Goal: Transaction & Acquisition: Purchase product/service

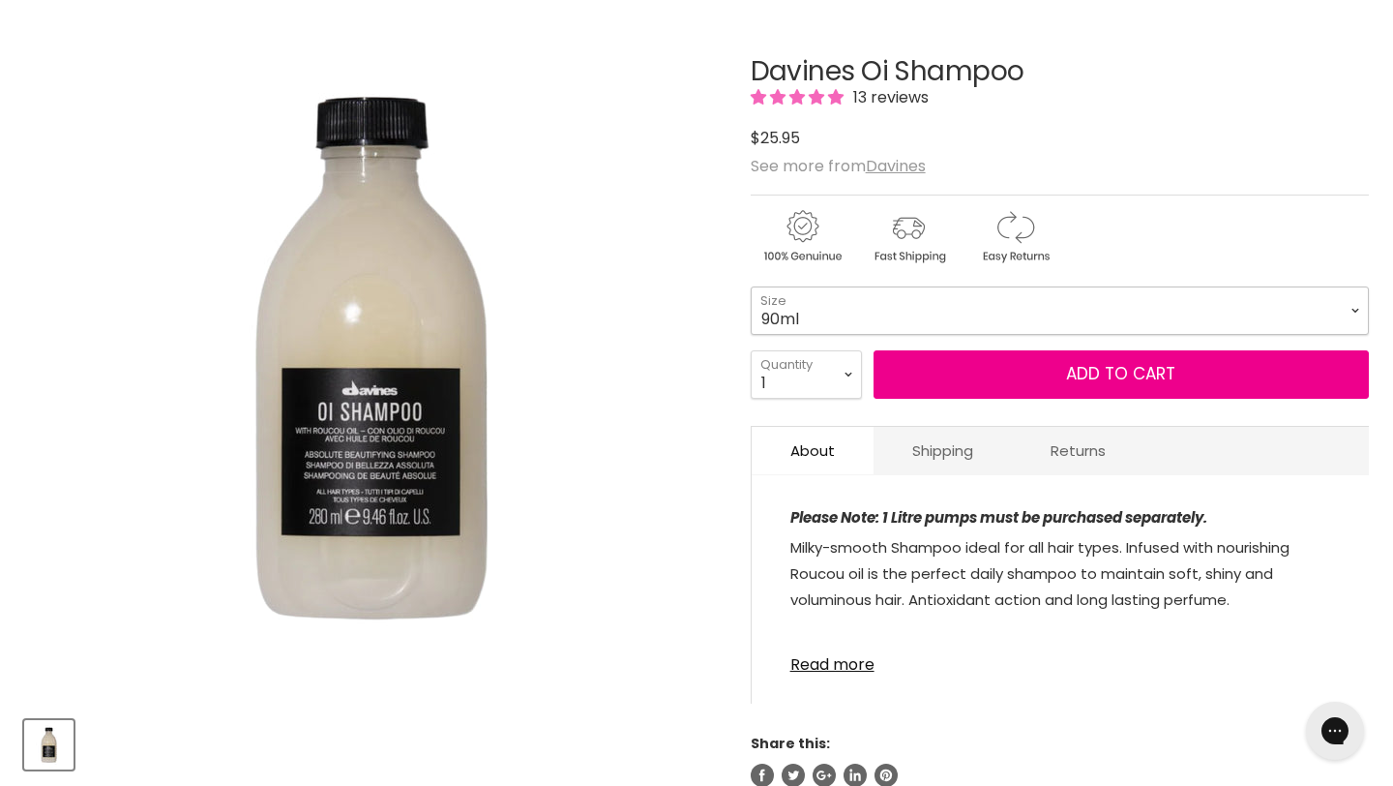
click at [798, 300] on select "90ml 280ml 1 Litre" at bounding box center [1060, 310] width 618 height 48
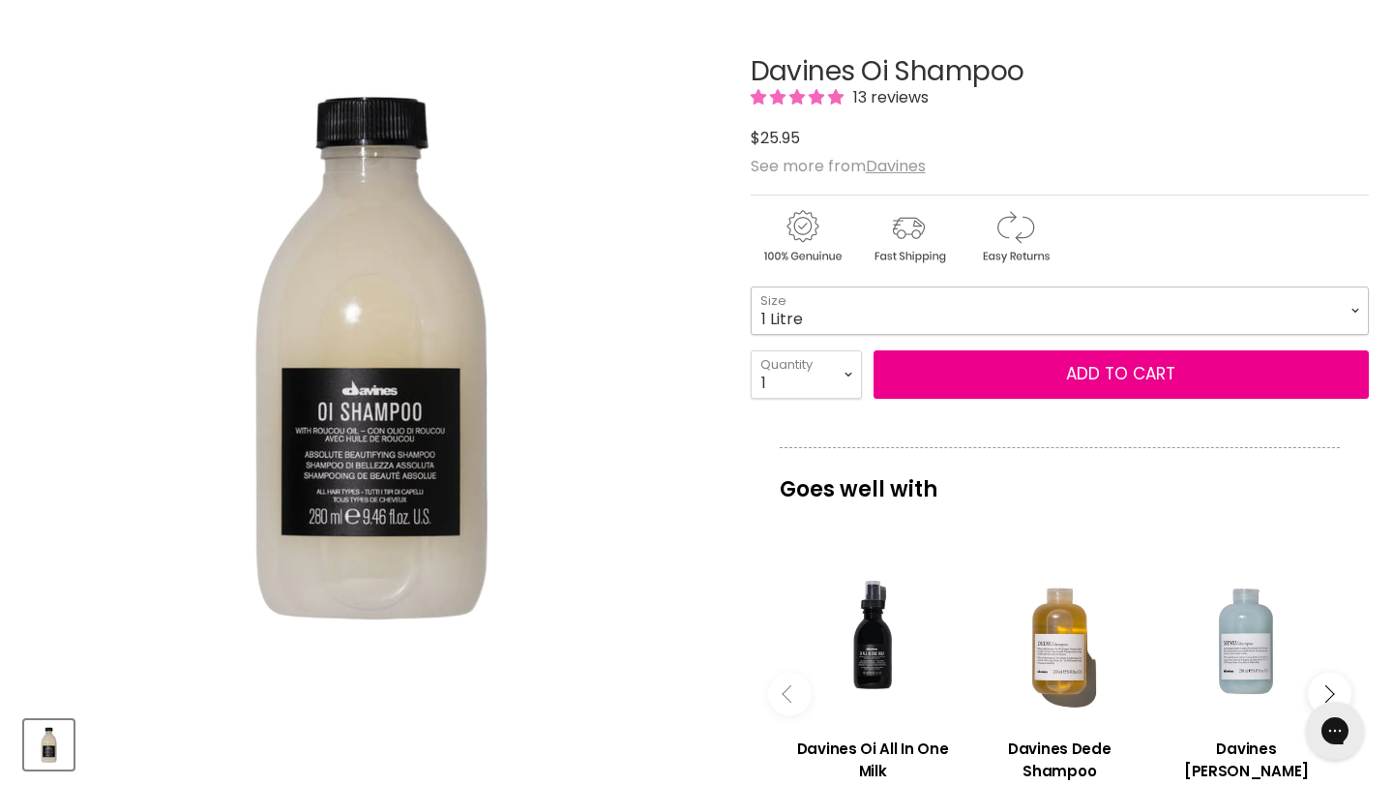
click at [751, 286] on select "90ml 280ml 1 Litre" at bounding box center [1060, 310] width 618 height 48
select select "1 Litre"
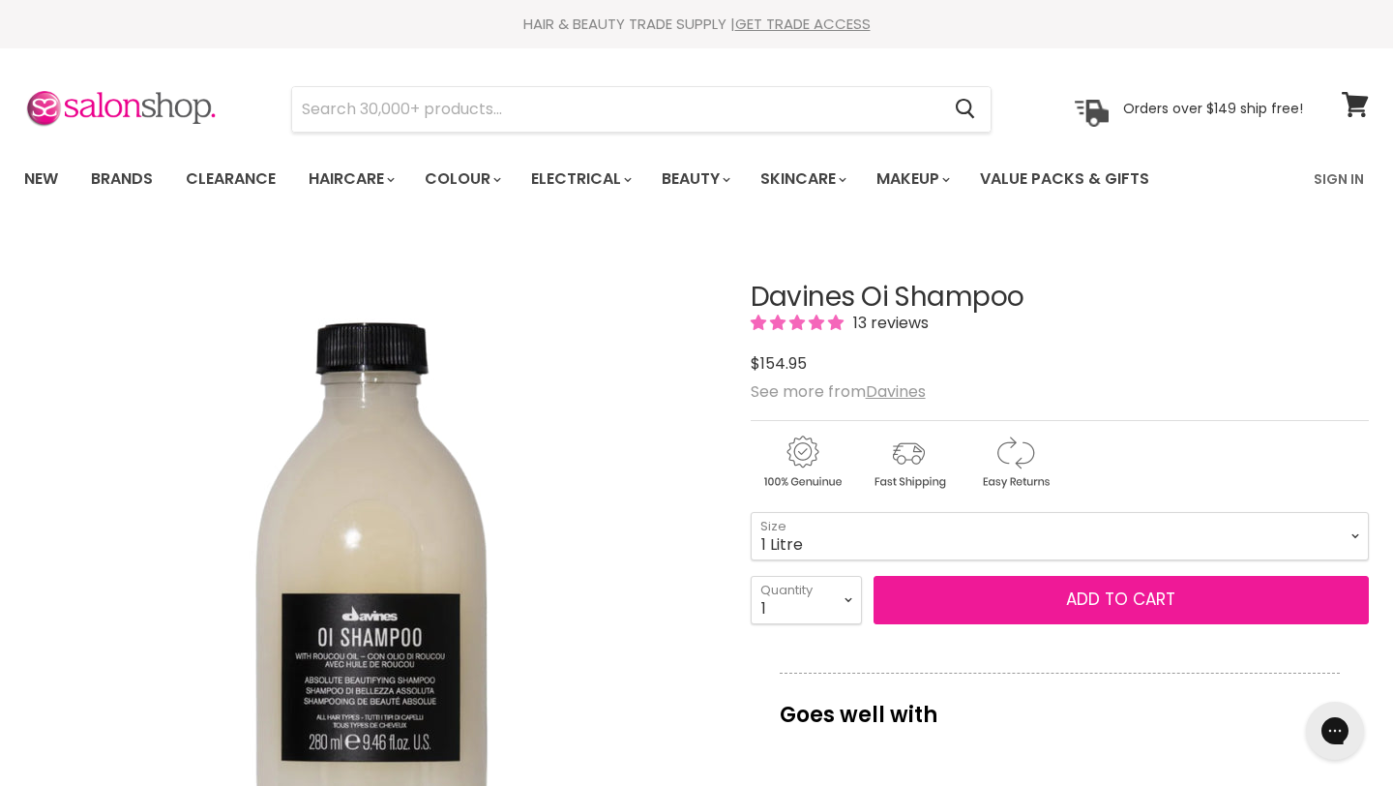
click at [1057, 597] on button "Add to cart" at bounding box center [1121, 600] width 495 height 48
click at [1017, 610] on button "Add to cart" at bounding box center [1121, 600] width 495 height 48
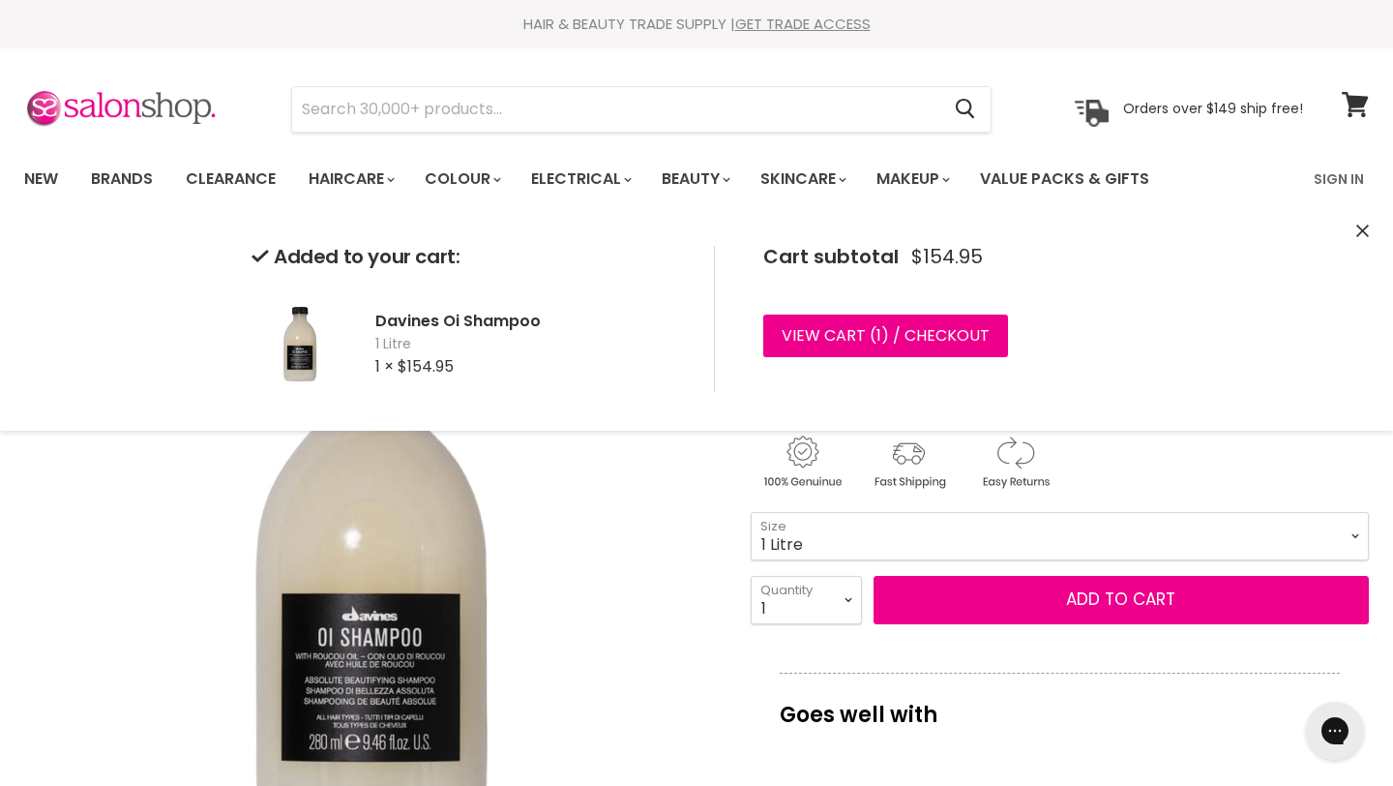
click at [1132, 470] on div "Main content" at bounding box center [1060, 457] width 618 height 75
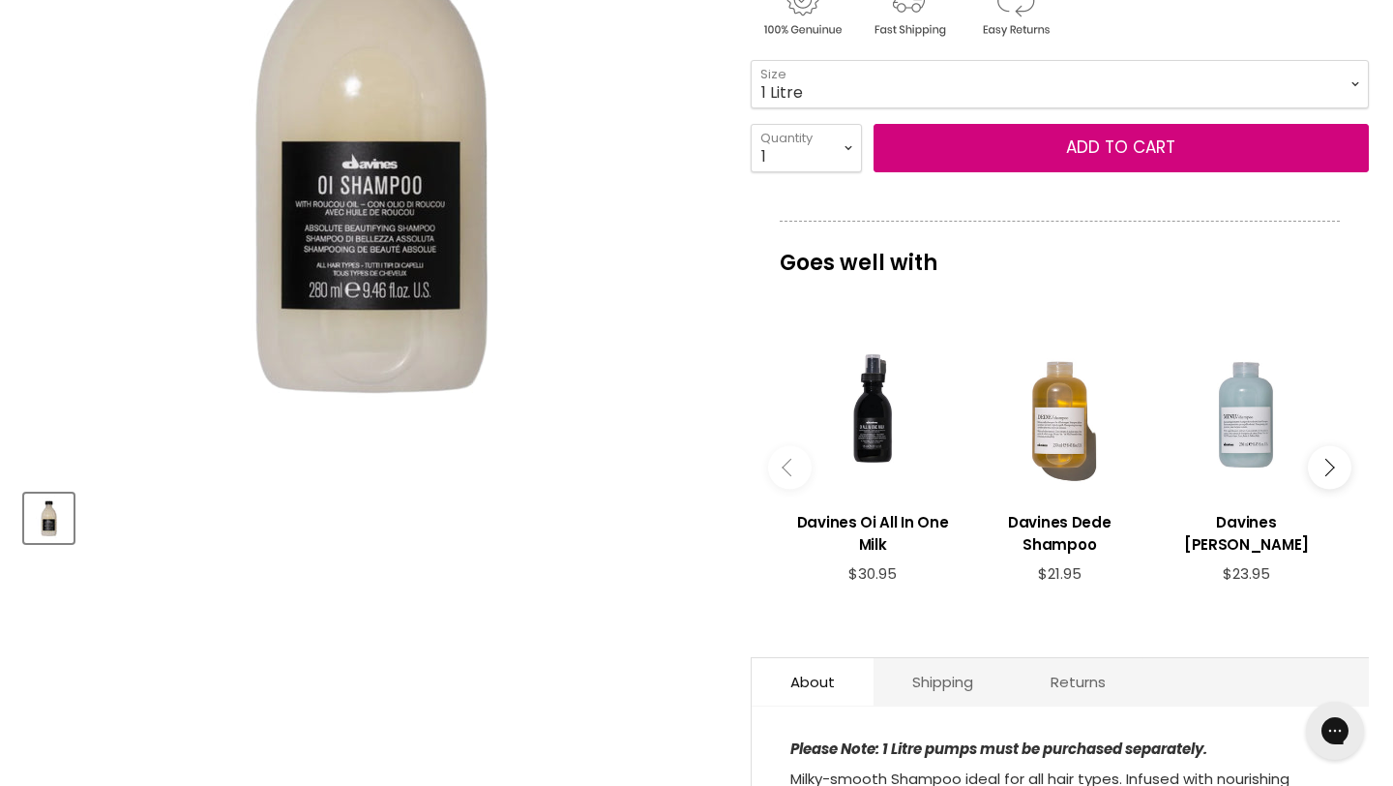
scroll to position [457, 0]
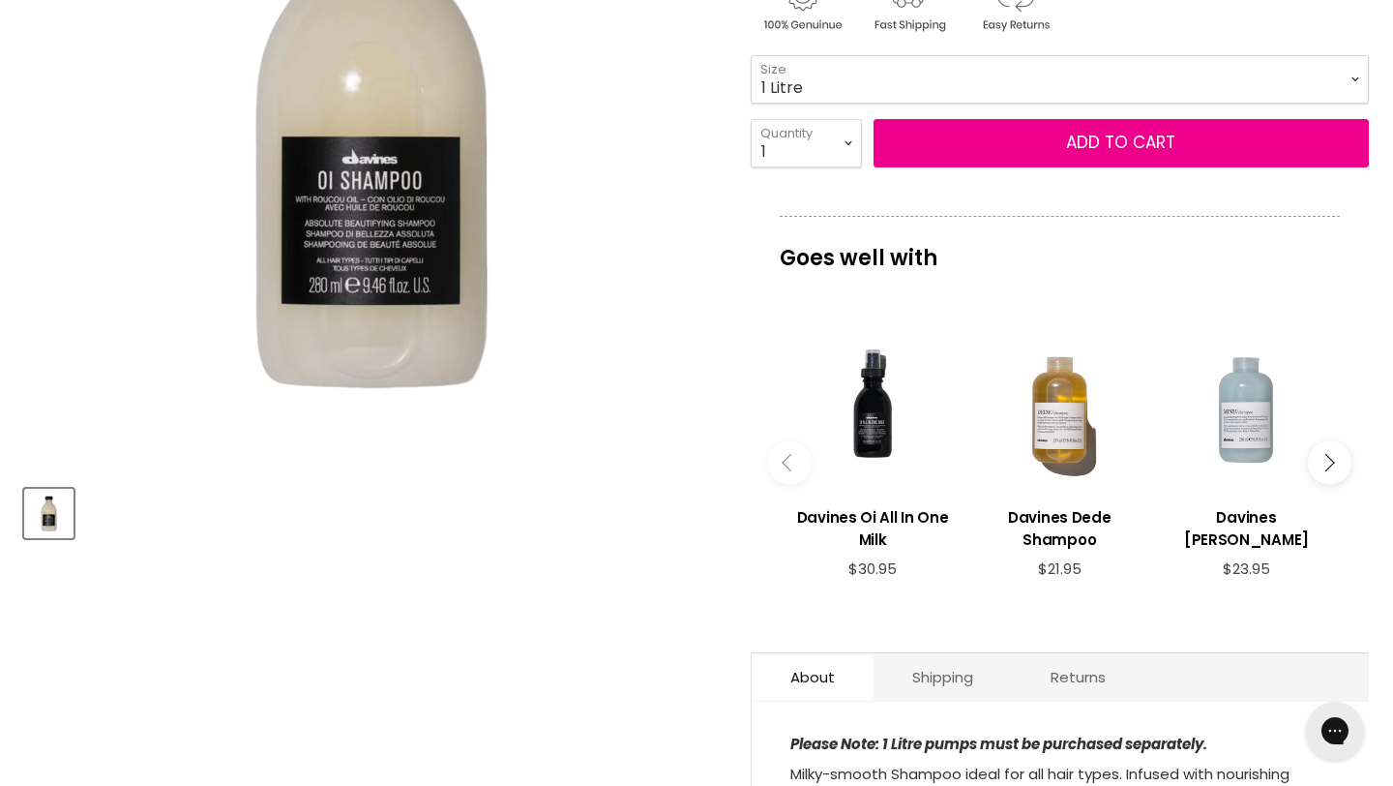
click at [1309, 458] on button "Main content" at bounding box center [1330, 462] width 44 height 44
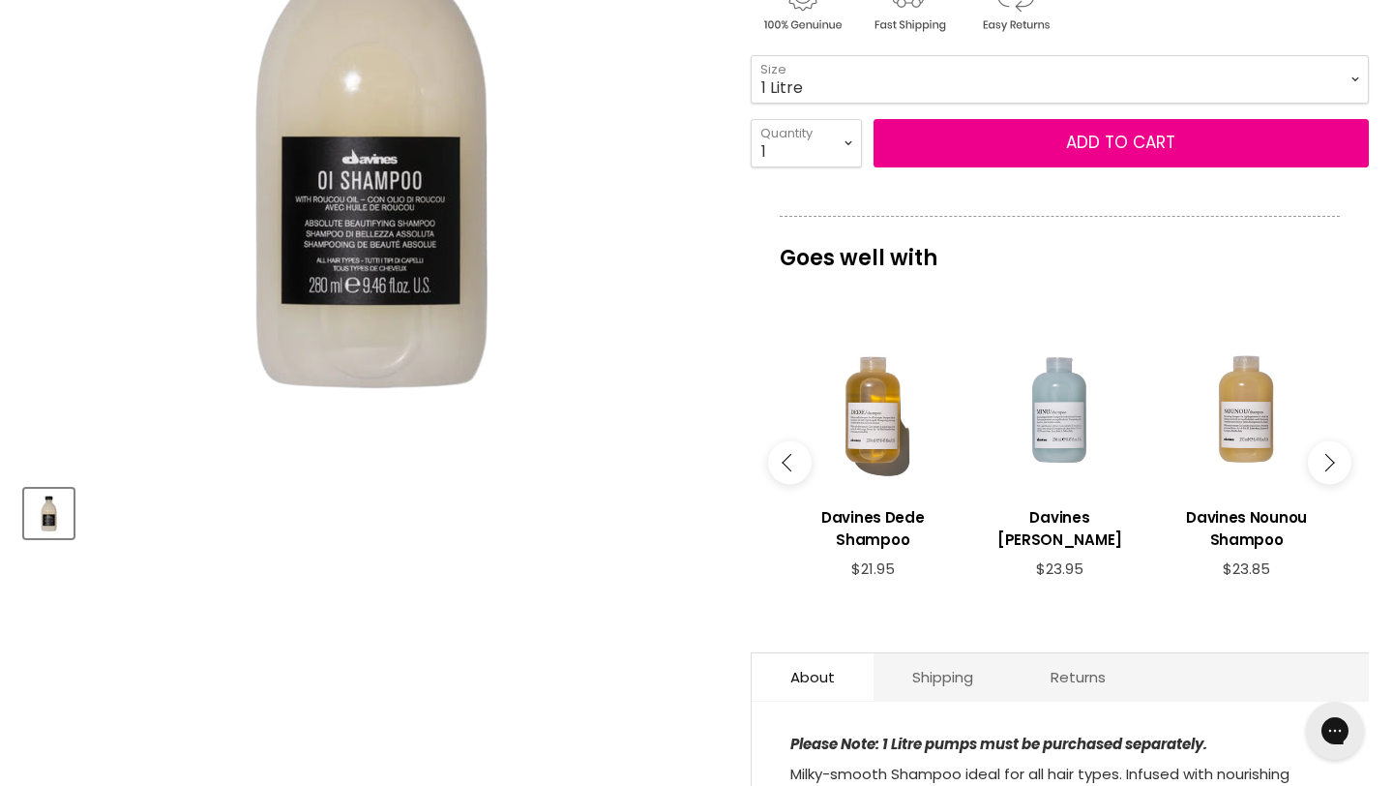
click at [1309, 458] on button "Main content" at bounding box center [1330, 462] width 44 height 44
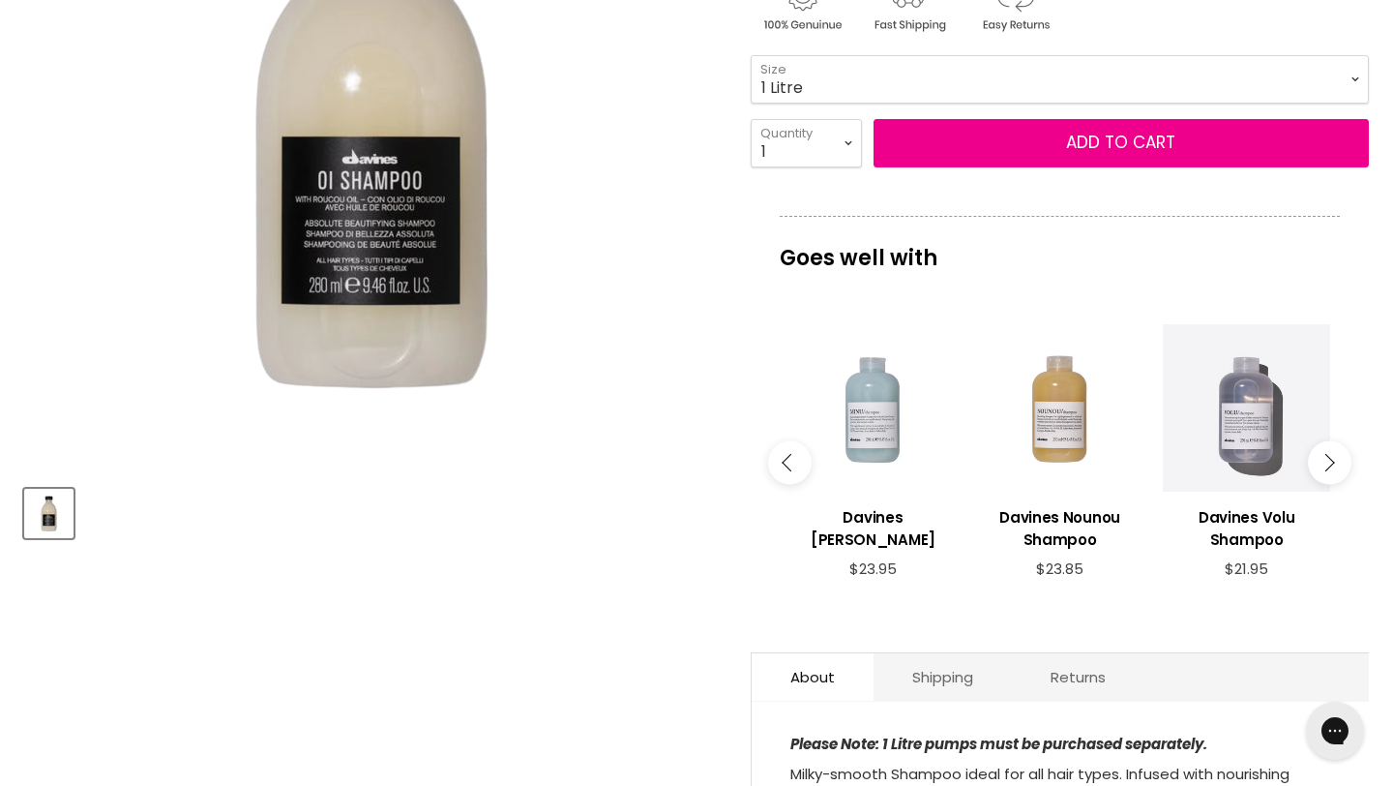
click at [1309, 458] on button "Main content" at bounding box center [1330, 462] width 44 height 44
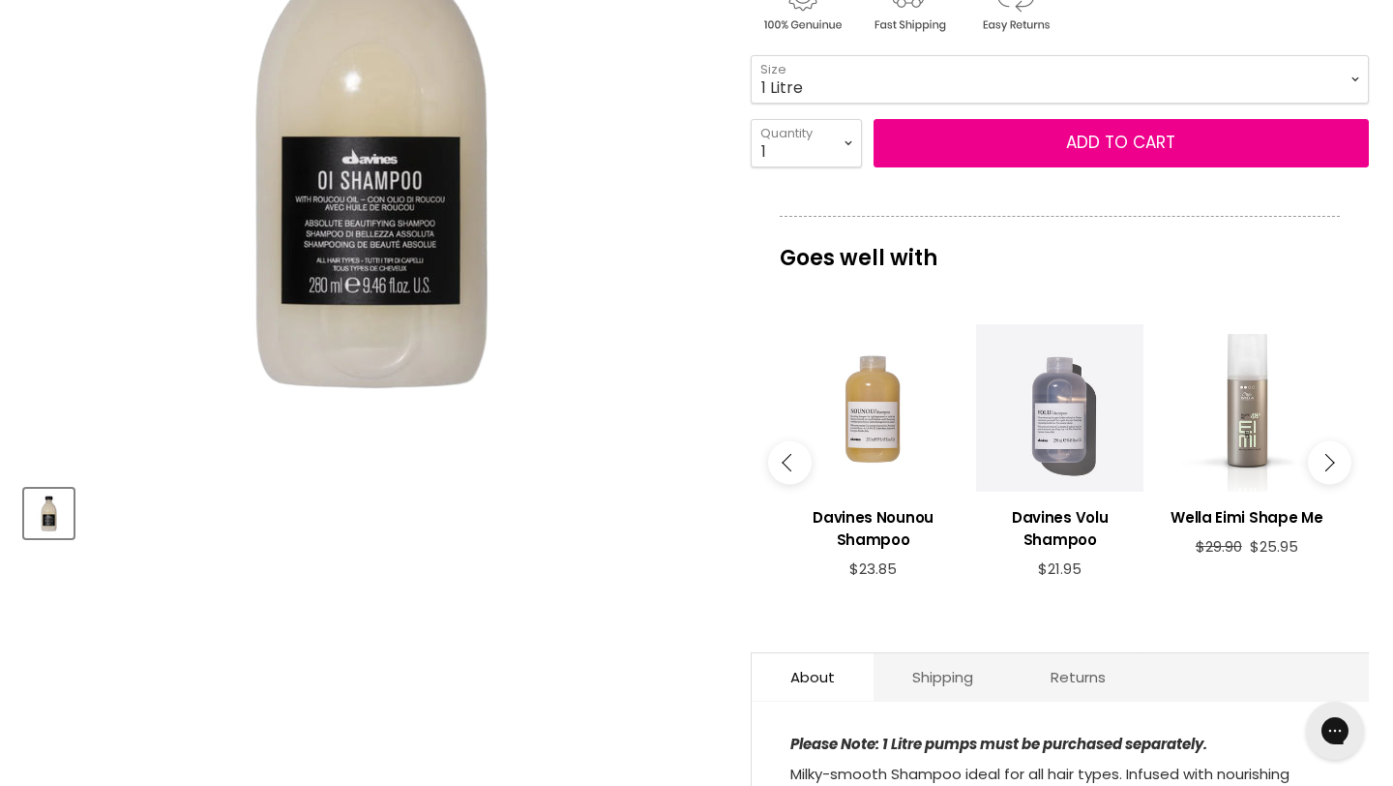
click at [1309, 458] on button "Main content" at bounding box center [1330, 462] width 44 height 44
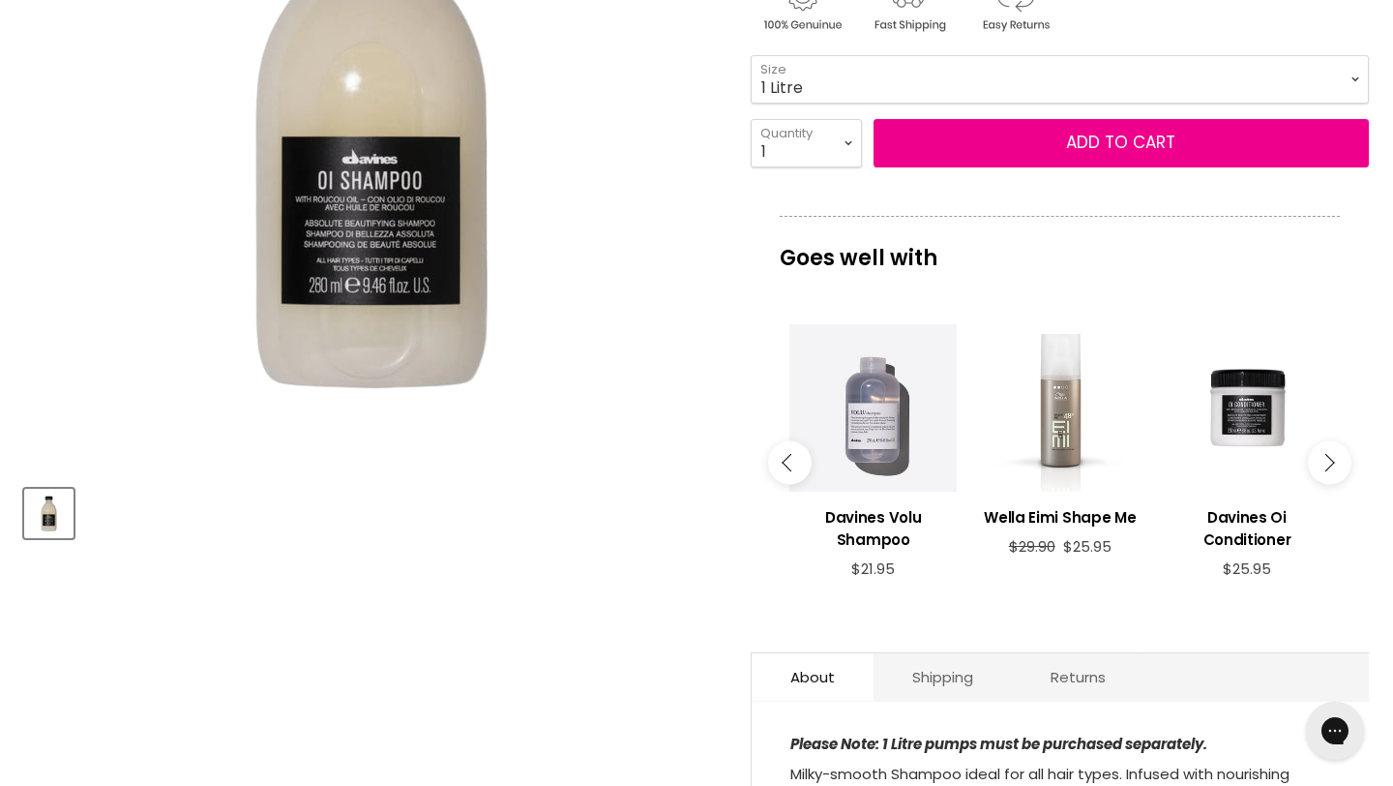
click at [1309, 458] on button "Main content" at bounding box center [1330, 462] width 44 height 44
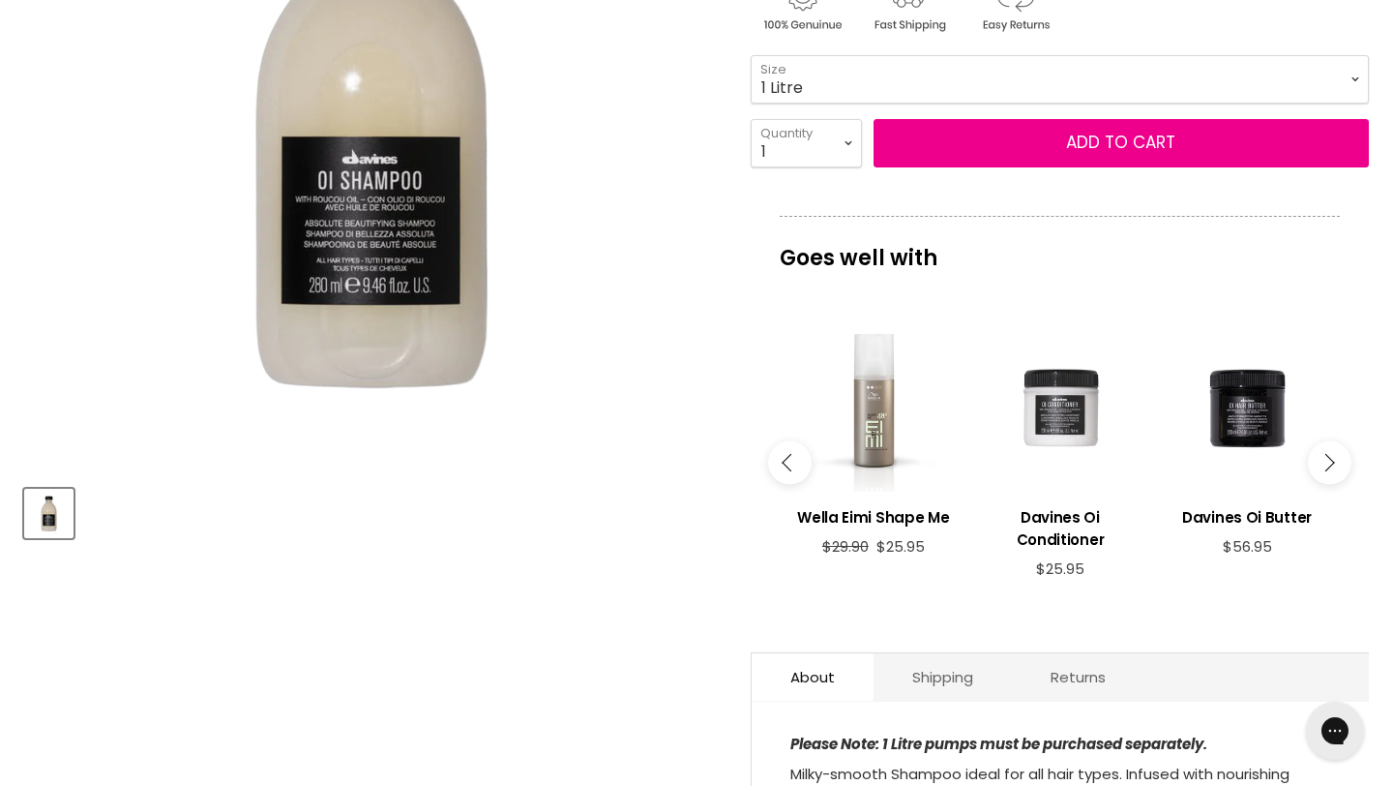
click at [1070, 440] on div "Main content" at bounding box center [1059, 407] width 167 height 167
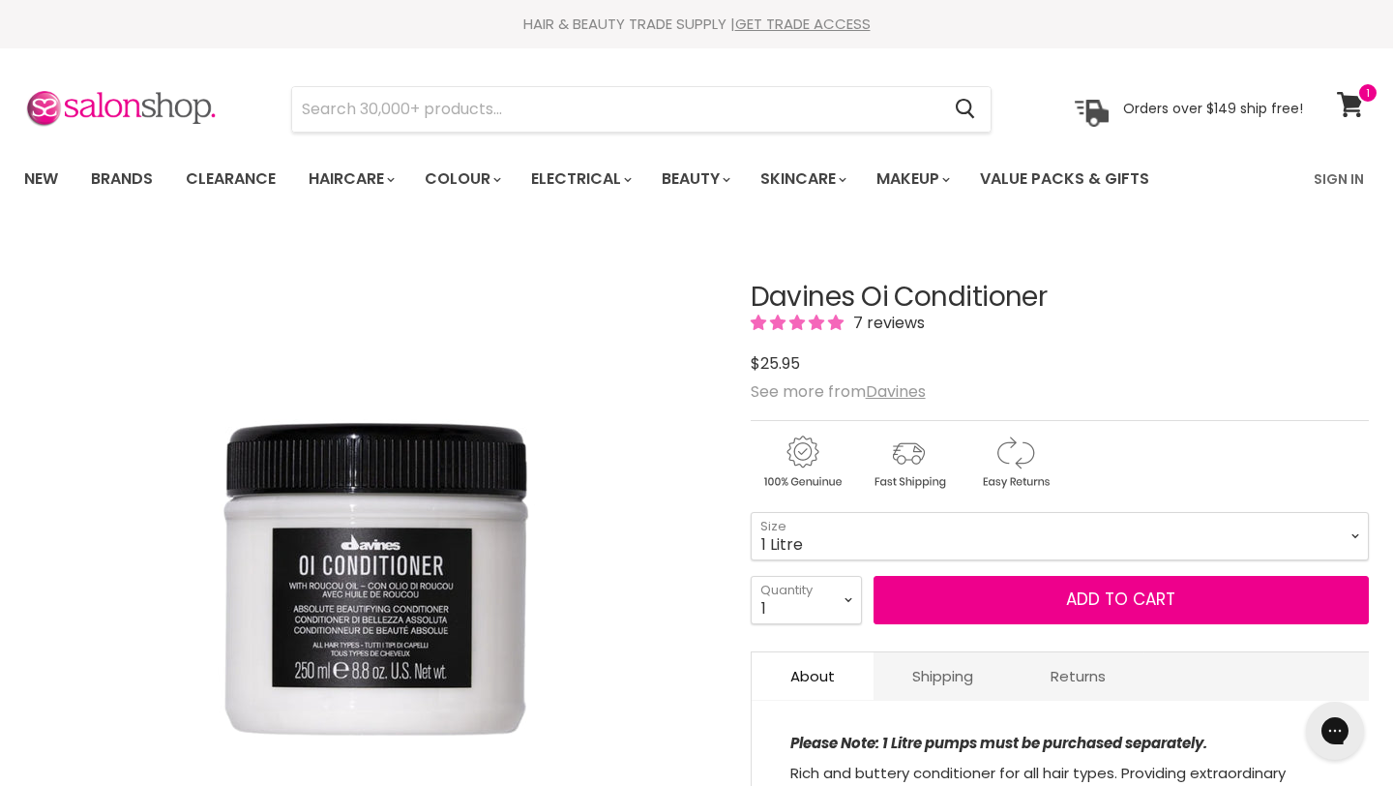
click at [751, 512] on select "75ml 250ml 1 Litre" at bounding box center [1060, 536] width 618 height 48
select select "1 Litre"
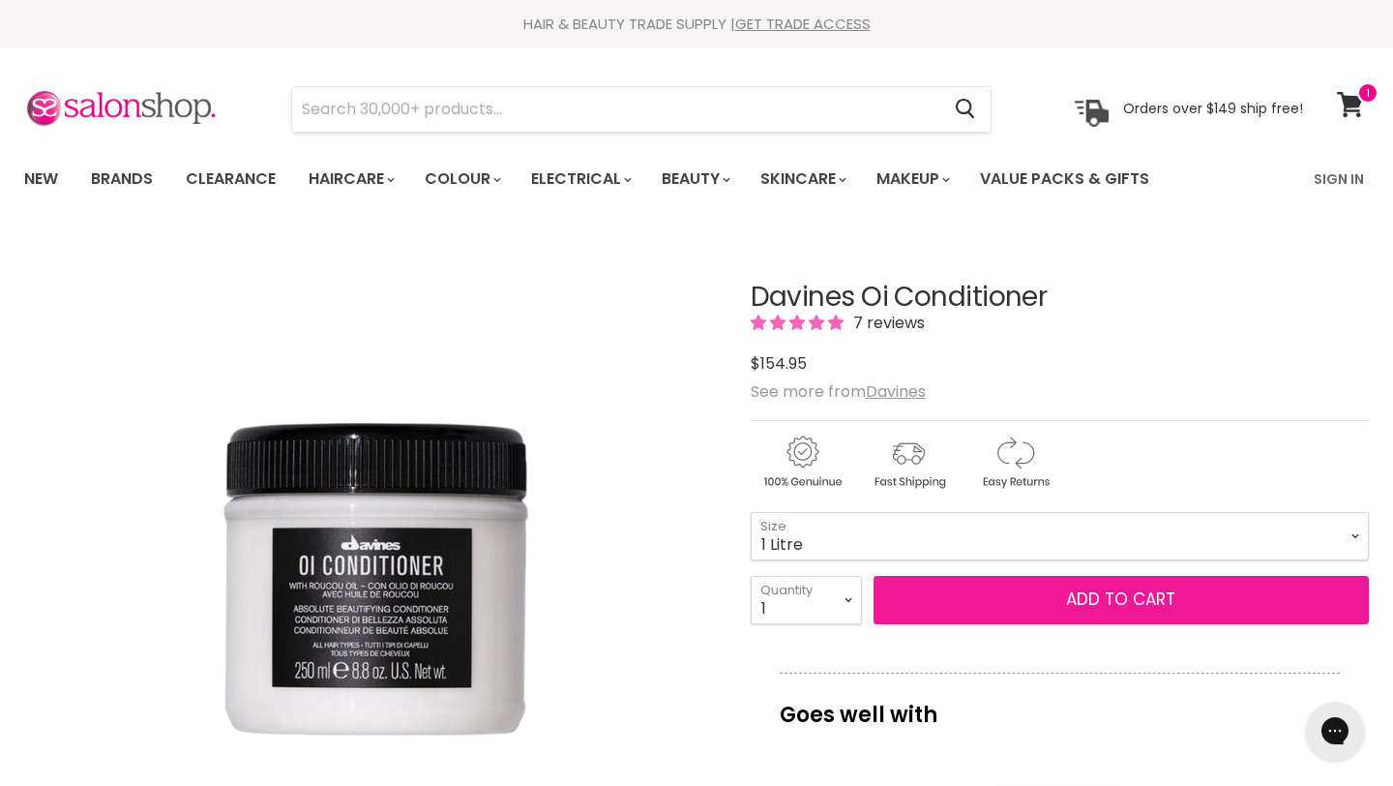
click at [953, 607] on button "Add to cart" at bounding box center [1121, 600] width 495 height 48
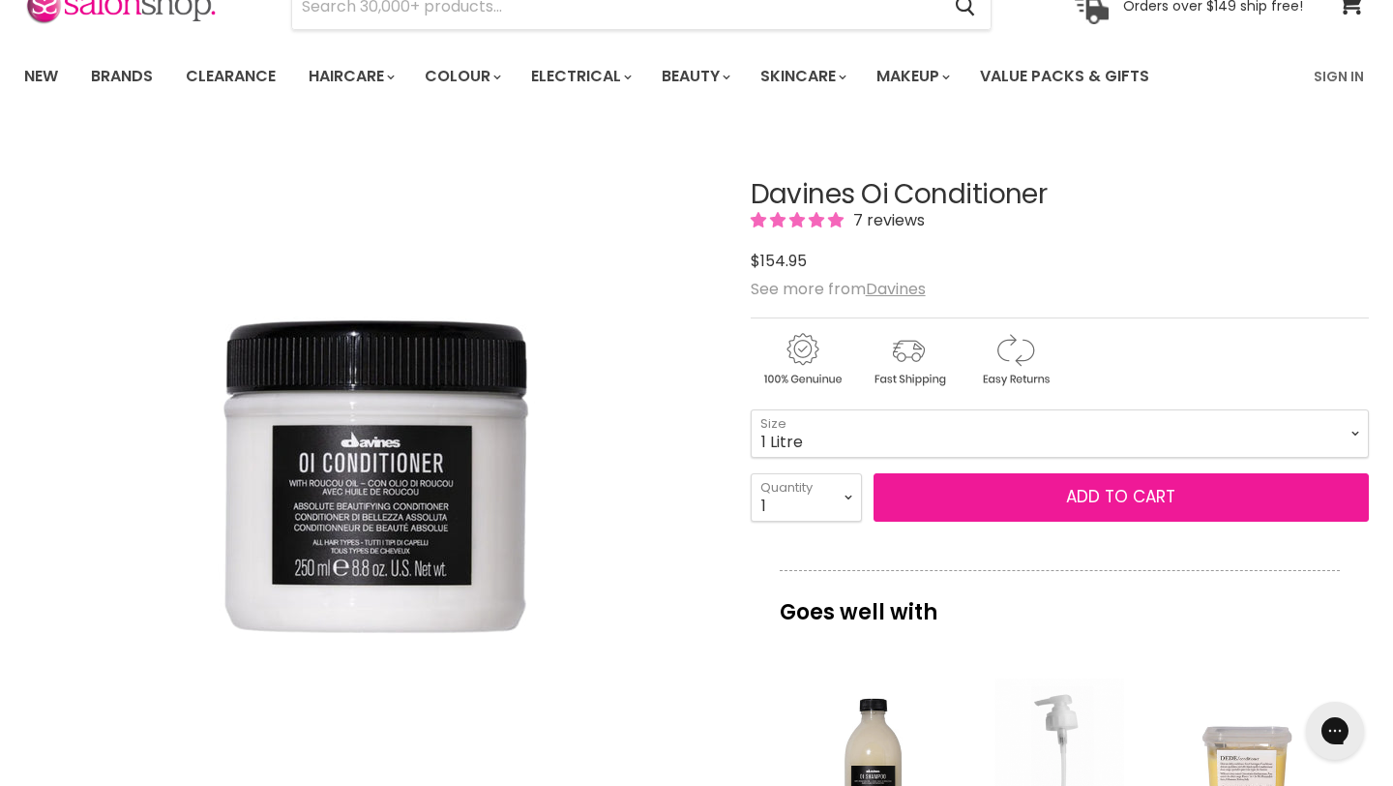
scroll to position [100, 0]
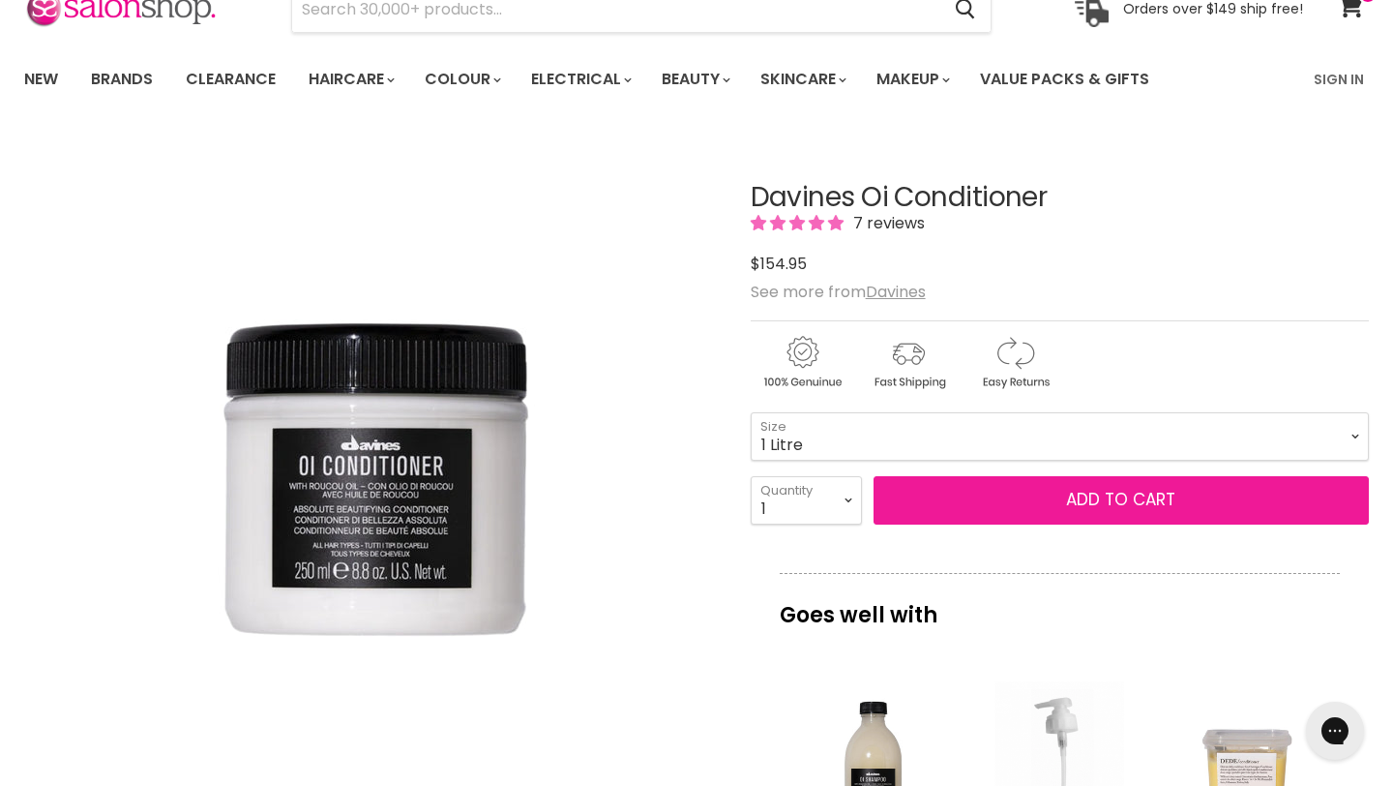
click at [1031, 491] on button "Add to cart" at bounding box center [1121, 500] width 495 height 48
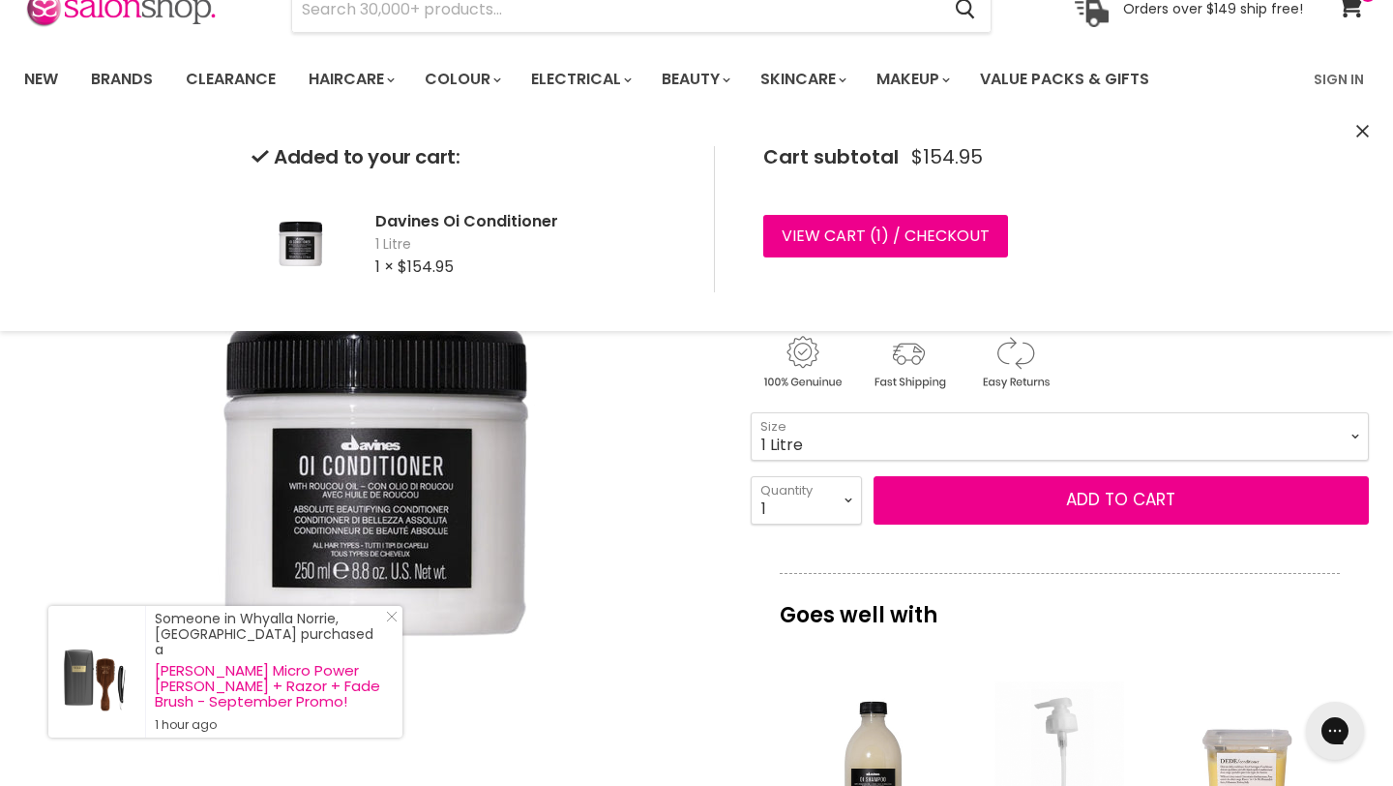
click at [1076, 705] on div "Main content" at bounding box center [1059, 764] width 167 height 167
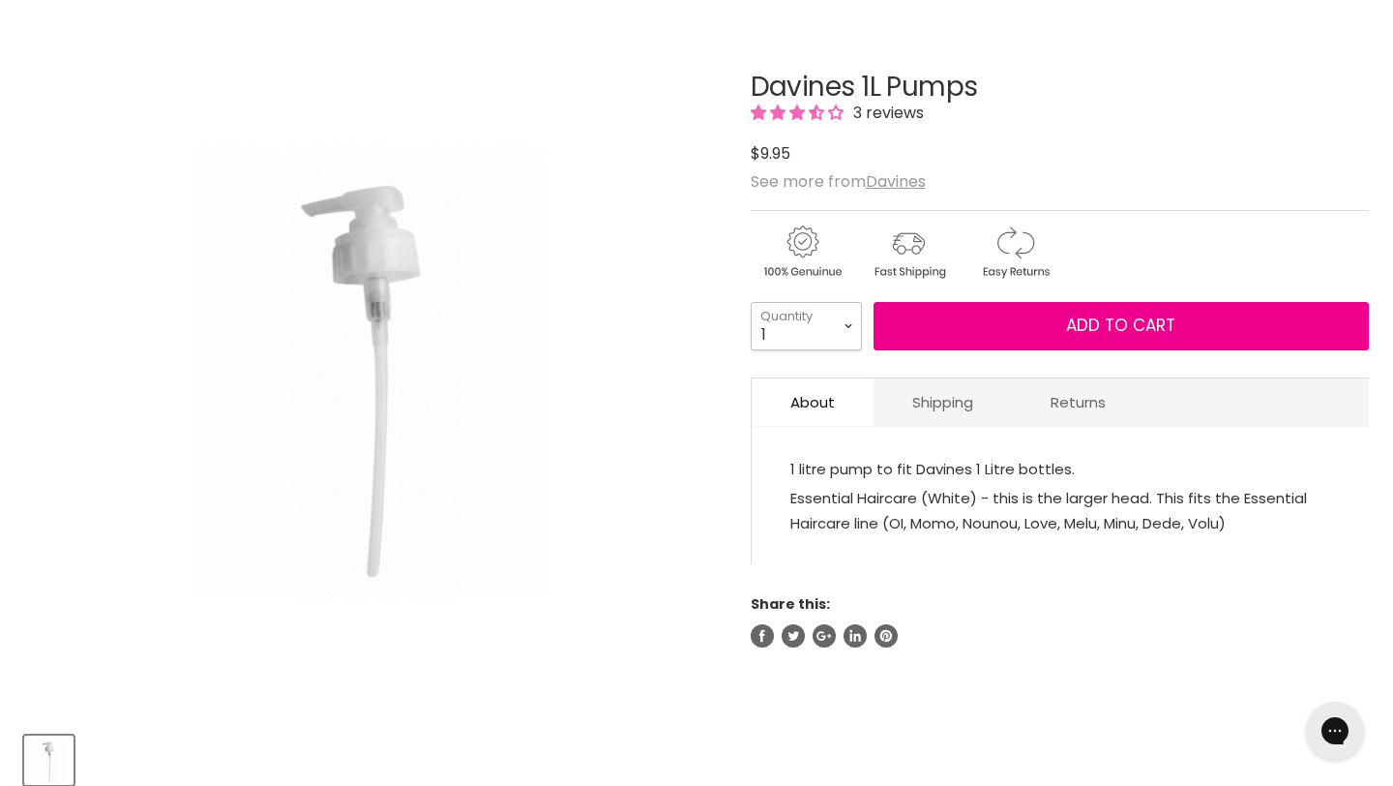
click at [808, 304] on select "1 2 3 4 5 6 7 8 9 10+" at bounding box center [806, 326] width 111 height 48
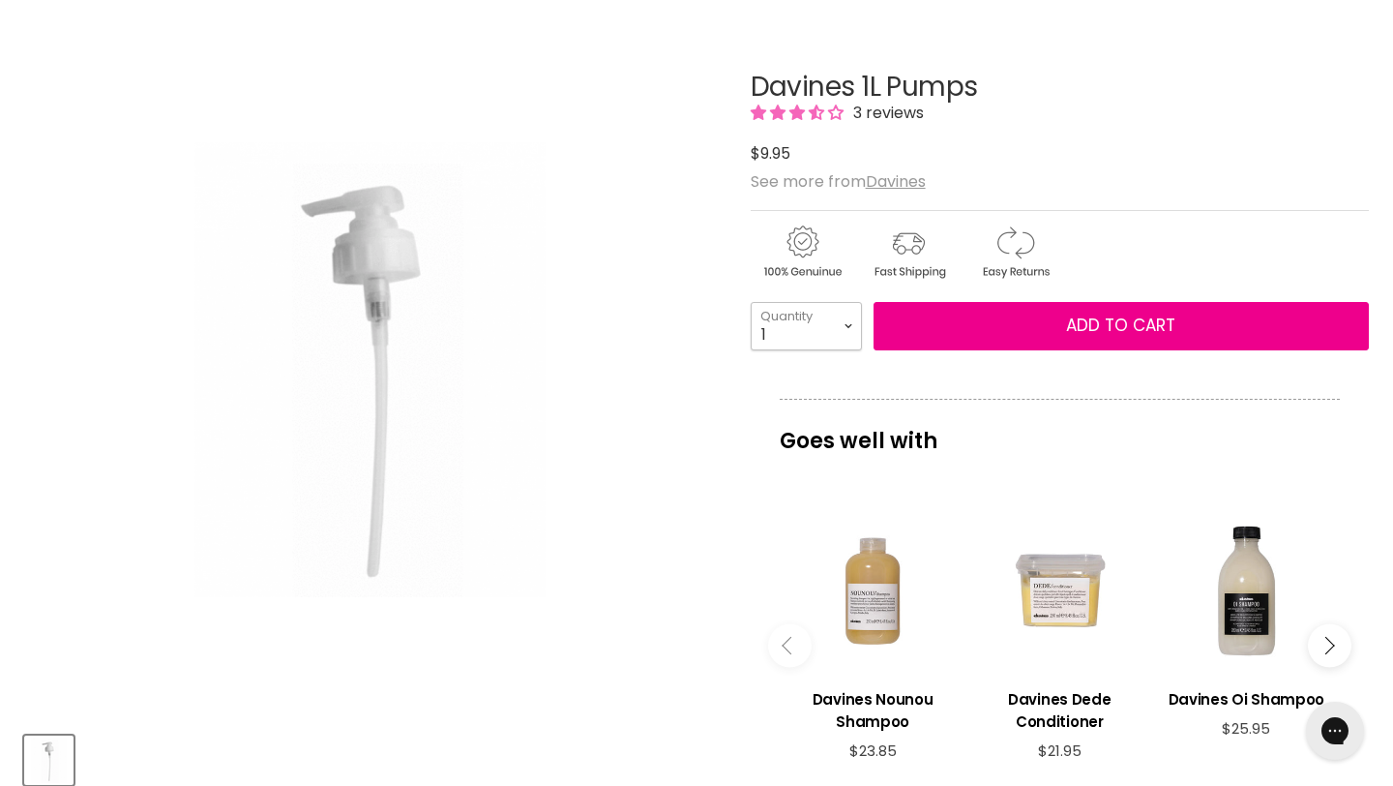
select select "2"
click at [751, 302] on select "1 2 3 4 5 6 7 8 9 10+" at bounding box center [806, 326] width 111 height 48
type input "2"
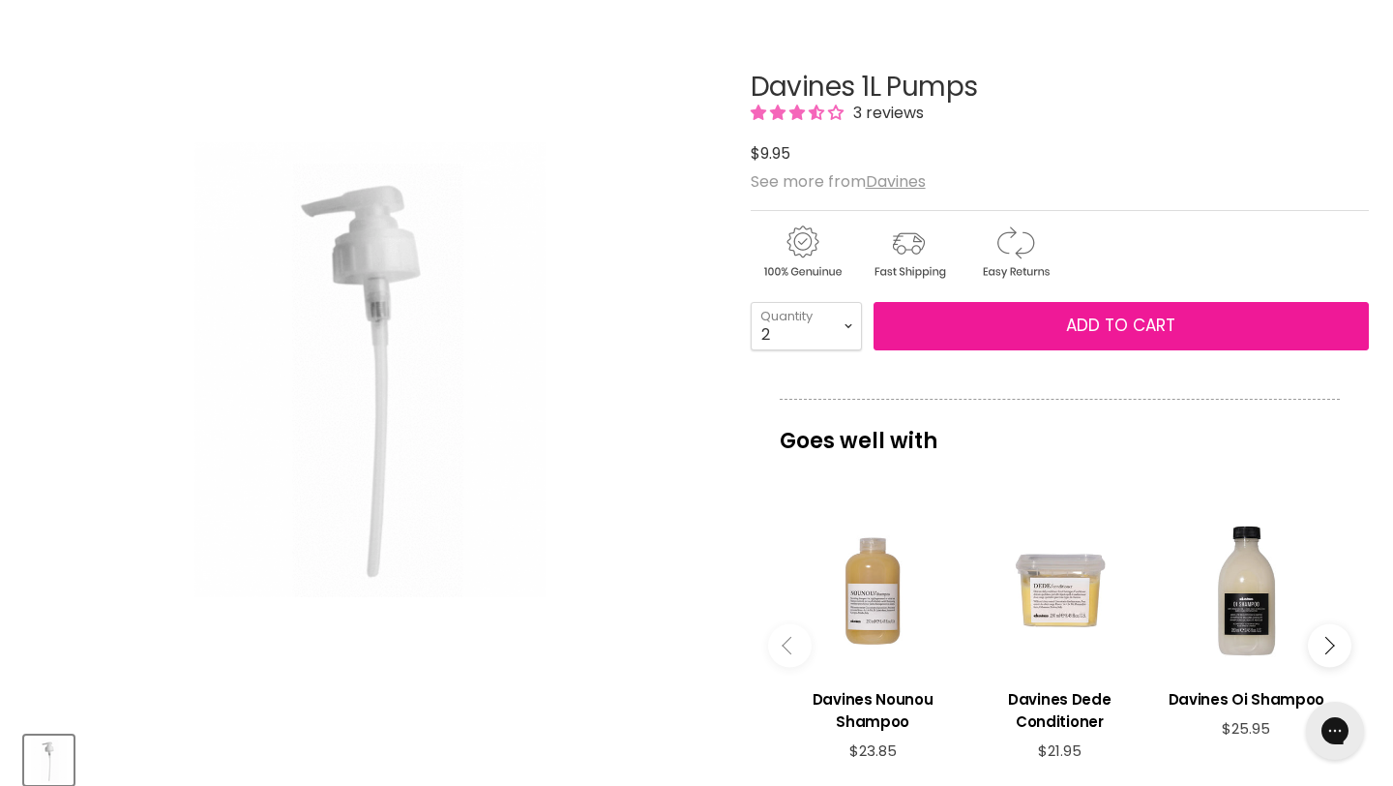
click at [922, 327] on button "Add to cart" at bounding box center [1121, 326] width 495 height 48
click at [1037, 331] on button "Add to cart" at bounding box center [1121, 326] width 495 height 48
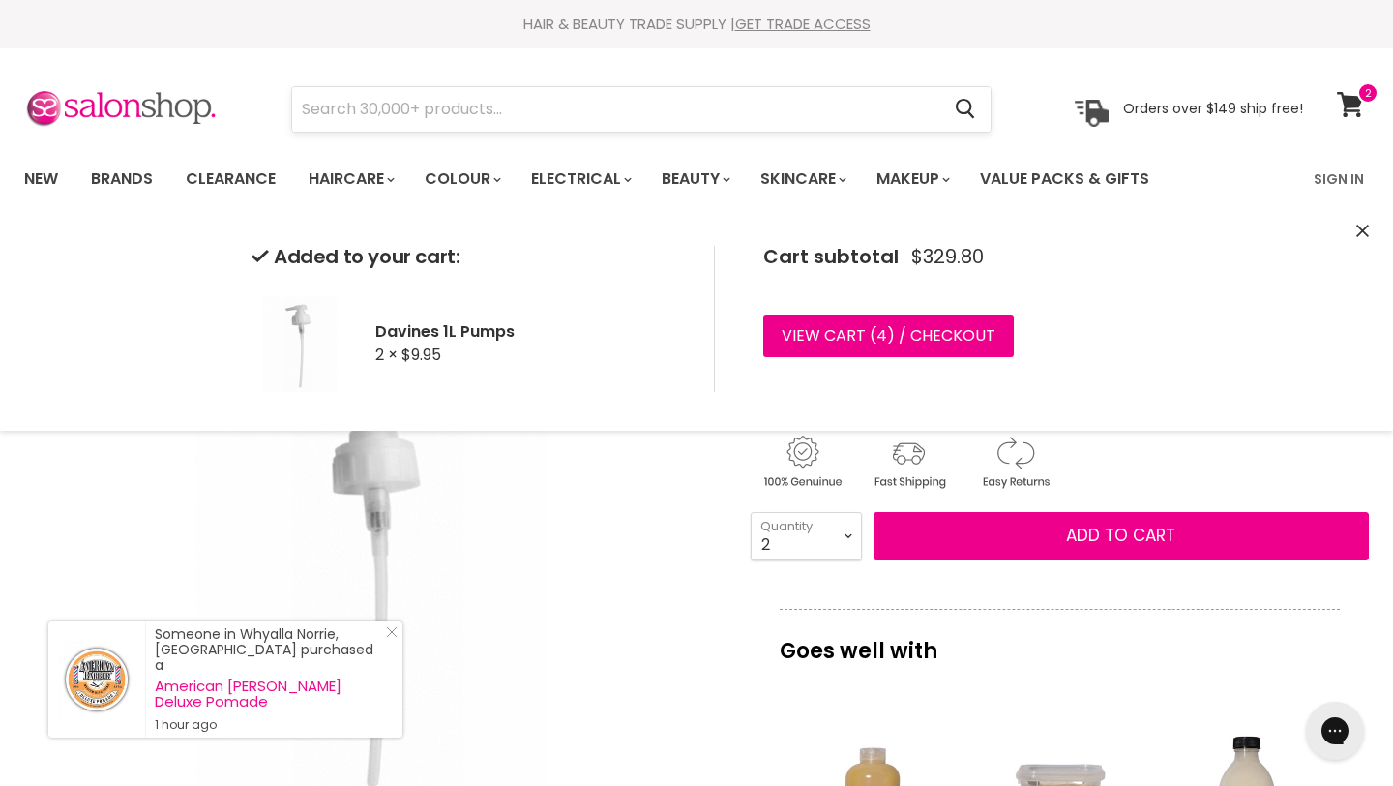
click at [727, 110] on input "Search" at bounding box center [615, 109] width 647 height 45
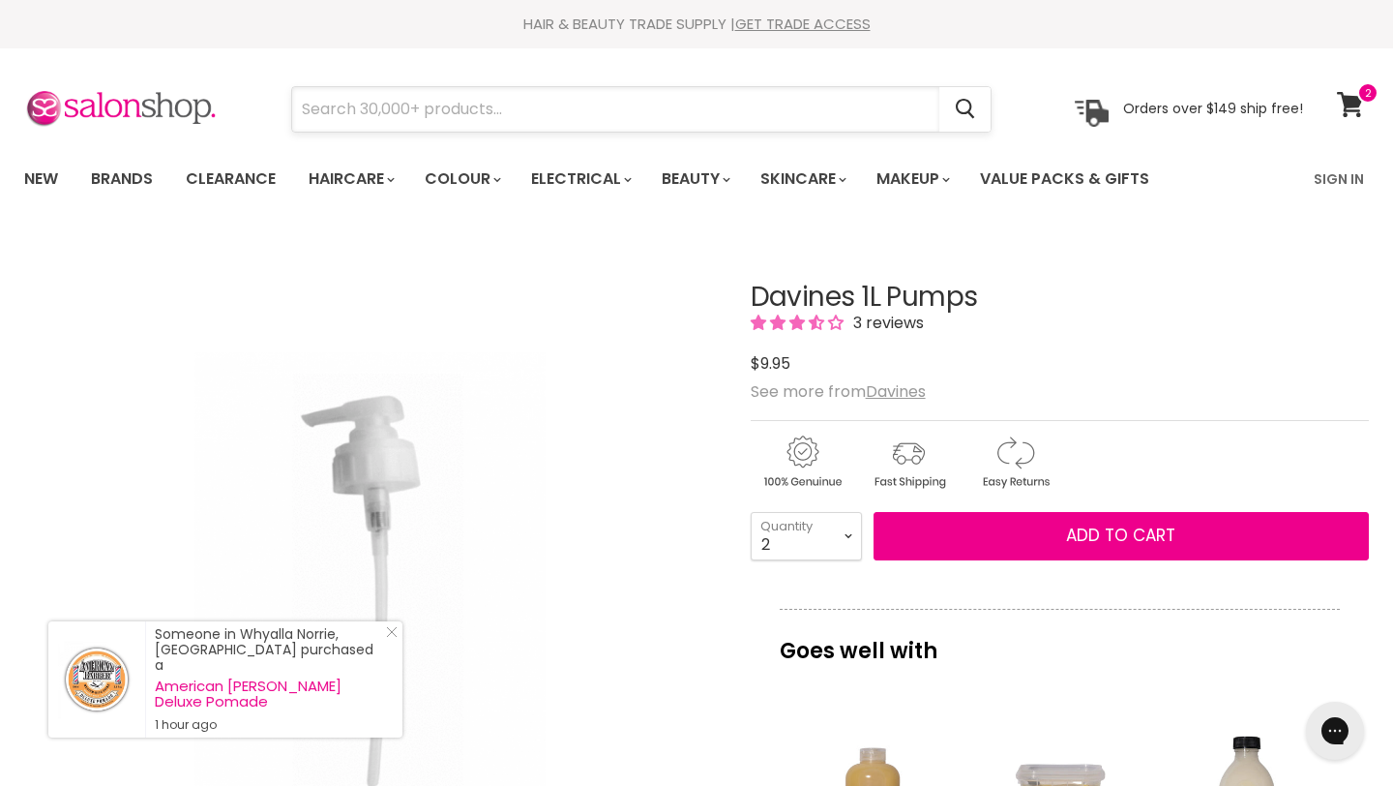
click at [727, 110] on input "Search" at bounding box center [615, 109] width 647 height 45
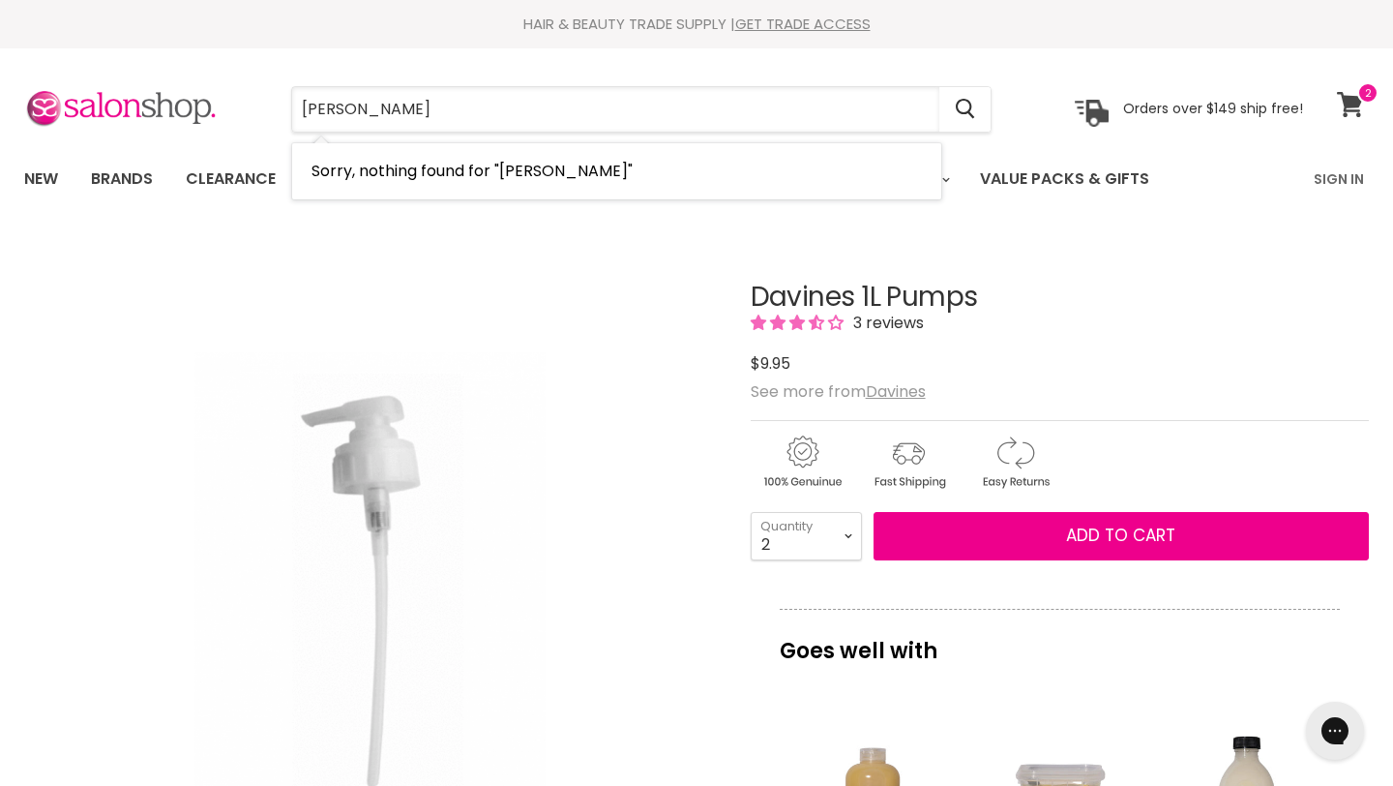
type input "christoph"
click at [1348, 112] on icon at bounding box center [1350, 104] width 27 height 25
